Goal: Task Accomplishment & Management: Manage account settings

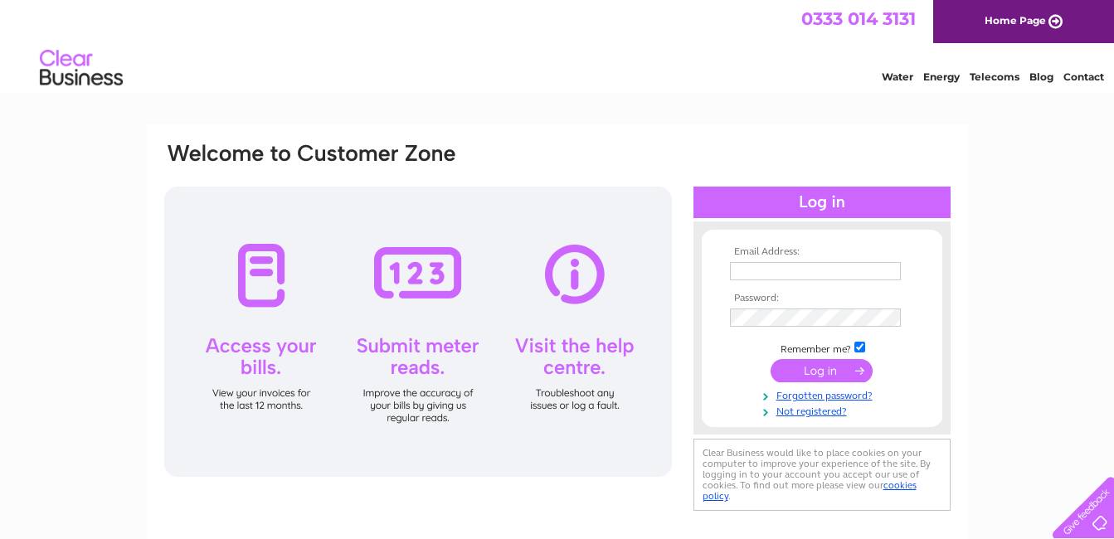
type input "cdmotorskelliebankalloa@gmail.com"
click at [809, 367] on input "submit" at bounding box center [822, 370] width 102 height 23
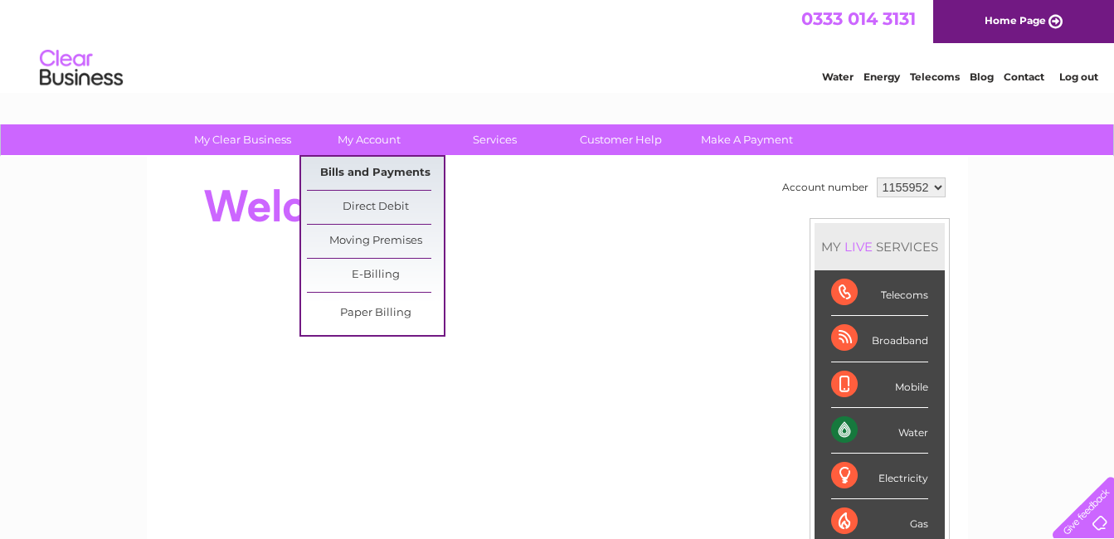
click at [395, 166] on link "Bills and Payments" at bounding box center [375, 173] width 137 height 33
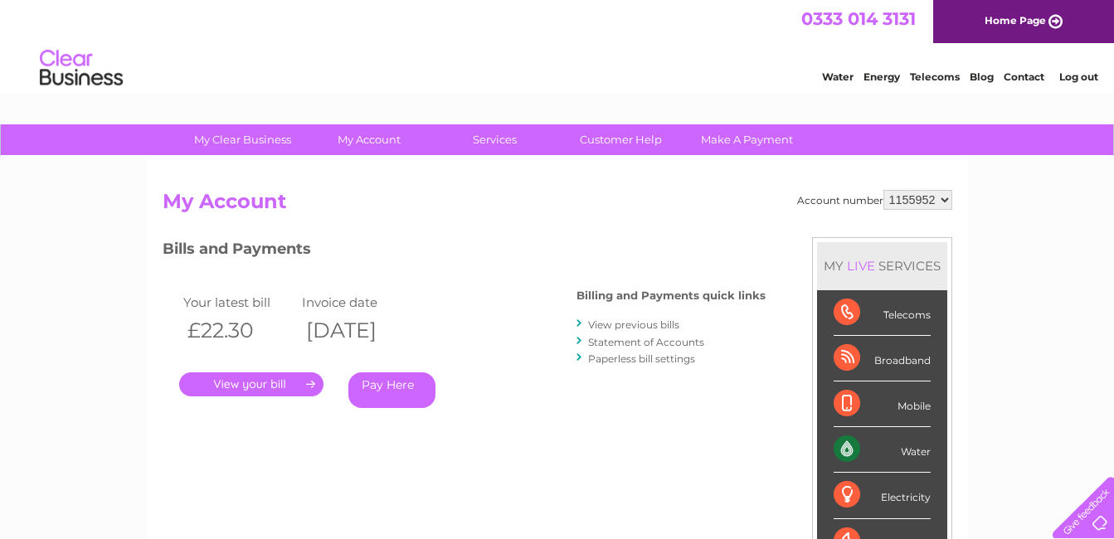
click at [257, 382] on link "." at bounding box center [251, 384] width 144 height 24
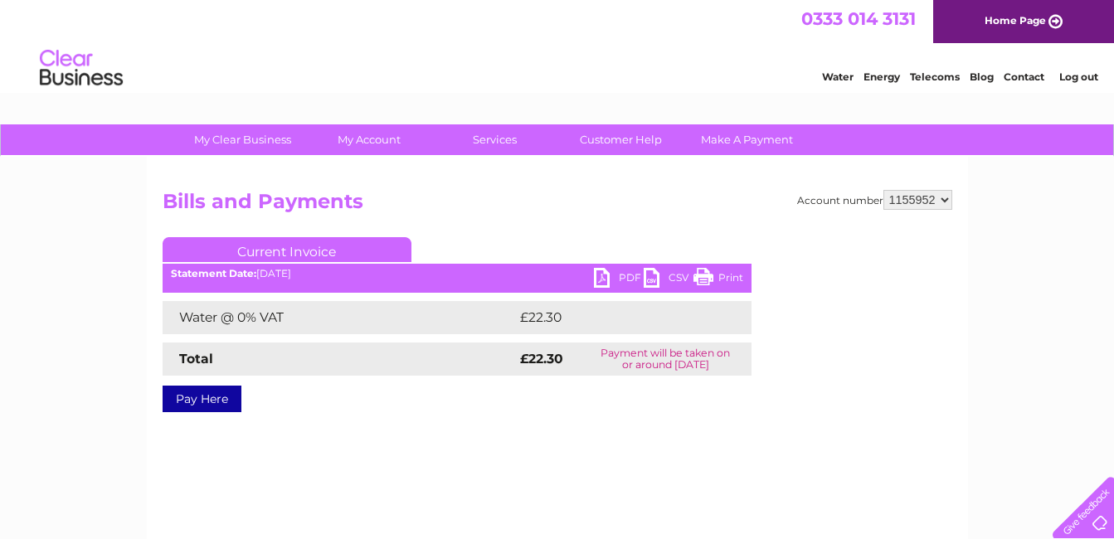
click at [596, 270] on link "PDF" at bounding box center [619, 280] width 50 height 24
